Goal: Communication & Community: Participate in discussion

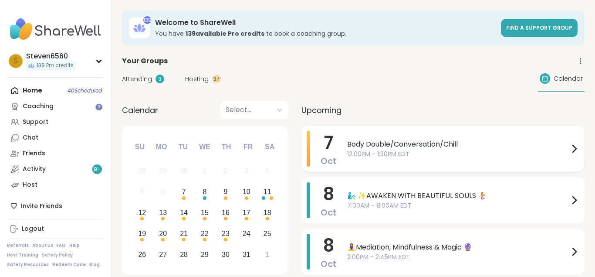
click at [446, 144] on span "Body Double/Conversation/Chill" at bounding box center [458, 144] width 222 height 10
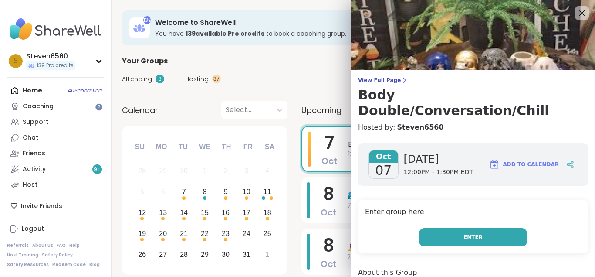
click at [458, 228] on button "Enter" at bounding box center [473, 237] width 108 height 18
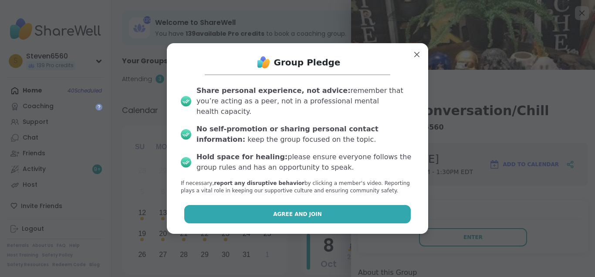
click at [372, 206] on button "Agree and Join" at bounding box center [297, 214] width 227 height 18
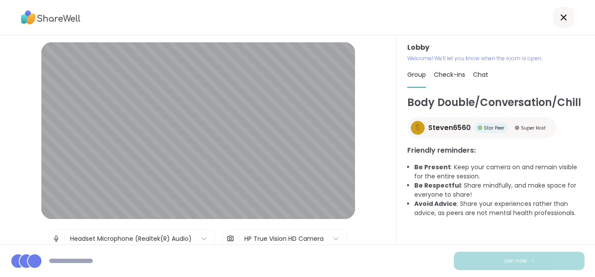
click at [486, 74] on span "Chat" at bounding box center [480, 74] width 15 height 9
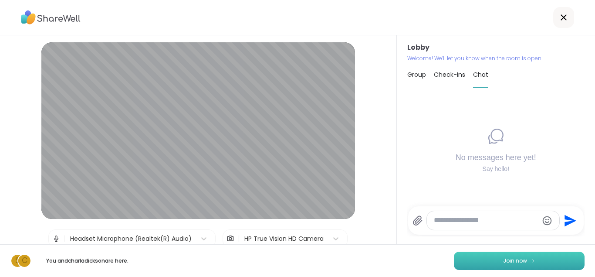
click at [498, 260] on button "Join now" at bounding box center [519, 260] width 131 height 18
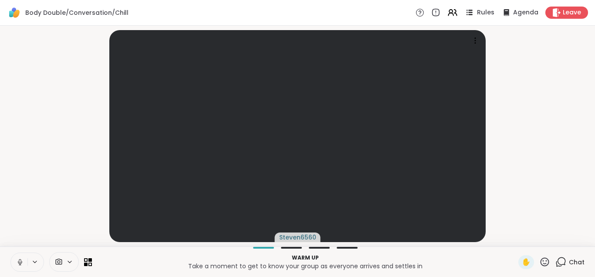
click at [477, 15] on div "Rules" at bounding box center [479, 12] width 30 height 11
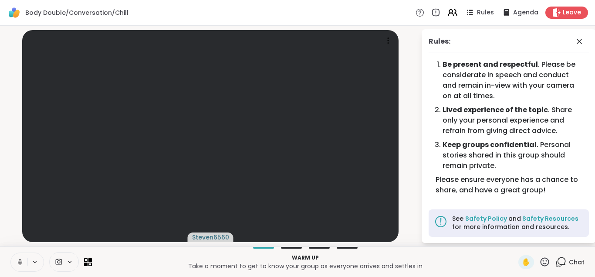
click at [515, 21] on div "Body Double/Conversation/Chill Rules Agenda Leave" at bounding box center [297, 13] width 595 height 26
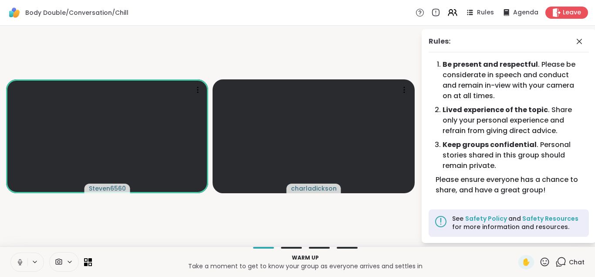
click at [573, 260] on span "Chat" at bounding box center [577, 261] width 16 height 9
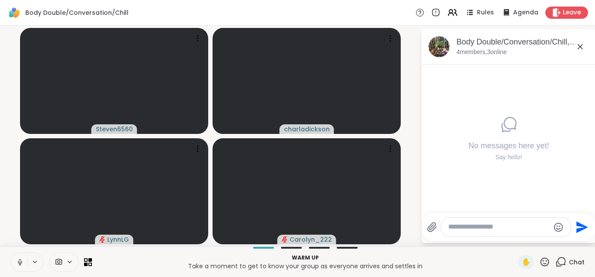
click at [573, 260] on span "Chat" at bounding box center [577, 261] width 16 height 9
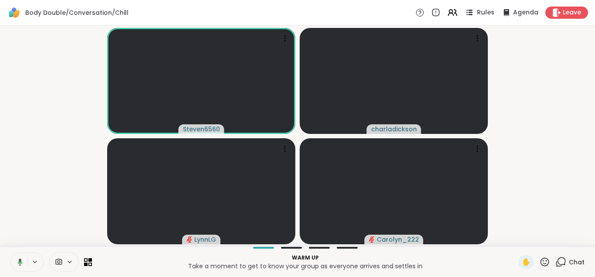
click at [486, 11] on span "Rules" at bounding box center [486, 12] width 18 height 9
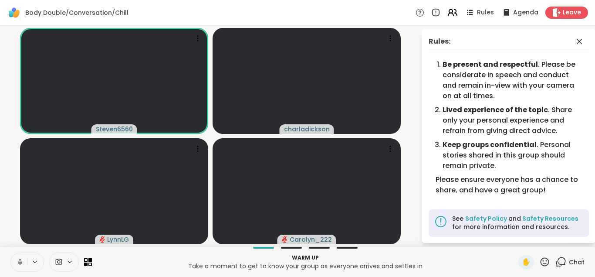
click at [453, 15] on icon at bounding box center [450, 14] width 5 height 3
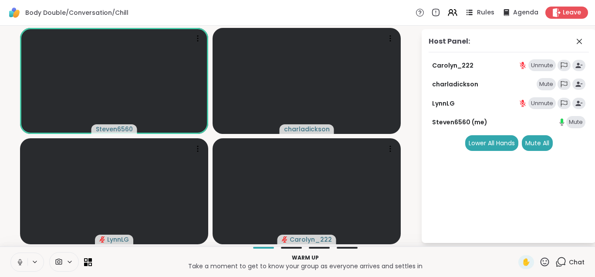
click at [489, 15] on span "Rules" at bounding box center [486, 12] width 18 height 9
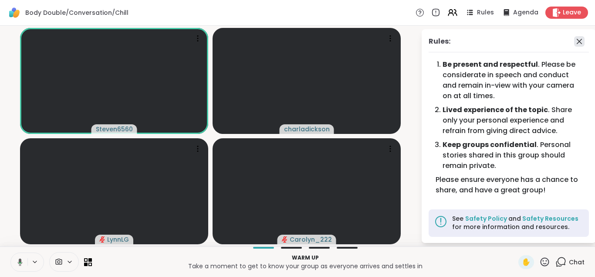
click at [581, 37] on icon at bounding box center [579, 41] width 10 height 10
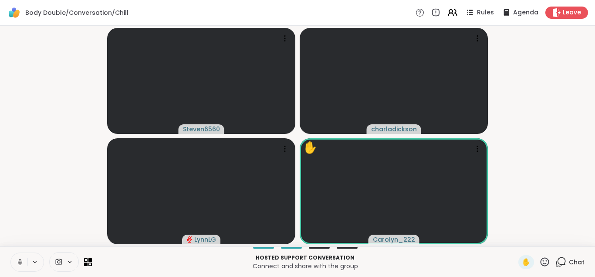
click at [415, 263] on p "Connect and share with the group" at bounding box center [305, 265] width 416 height 9
click at [454, 14] on icon at bounding box center [452, 12] width 11 height 11
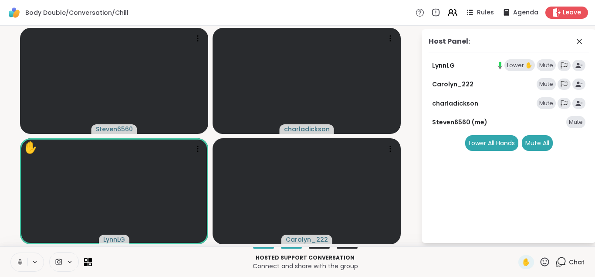
click at [569, 258] on div "Chat" at bounding box center [569, 262] width 29 height 14
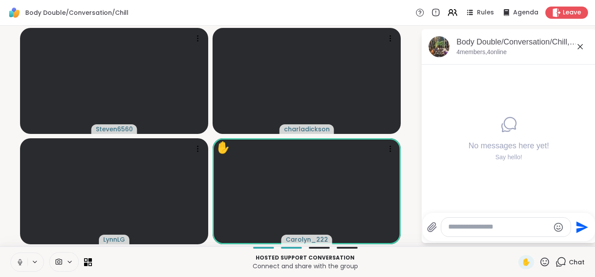
click at [455, 225] on textarea "Type your message" at bounding box center [498, 226] width 101 height 9
type textarea "**********"
click at [580, 228] on icon "Send" at bounding box center [584, 227] width 12 height 12
